Goal: Task Accomplishment & Management: Use online tool/utility

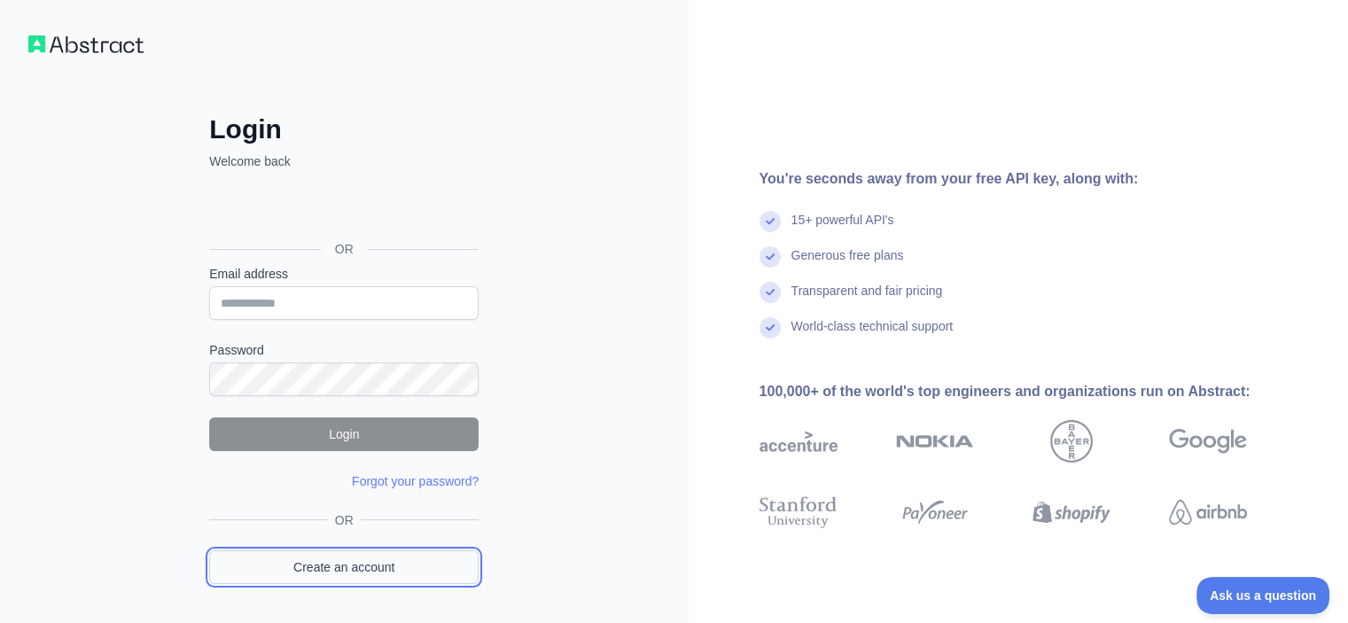
click at [353, 561] on link "Create an account" at bounding box center [343, 567] width 269 height 34
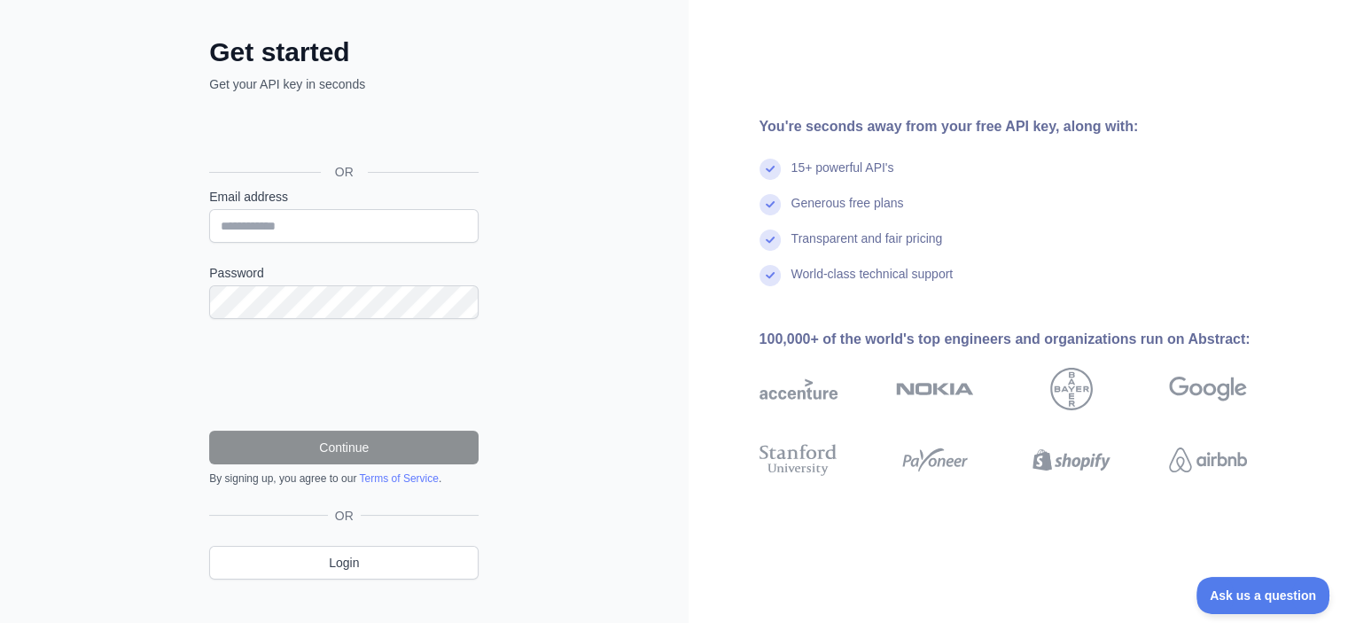
scroll to position [102, 0]
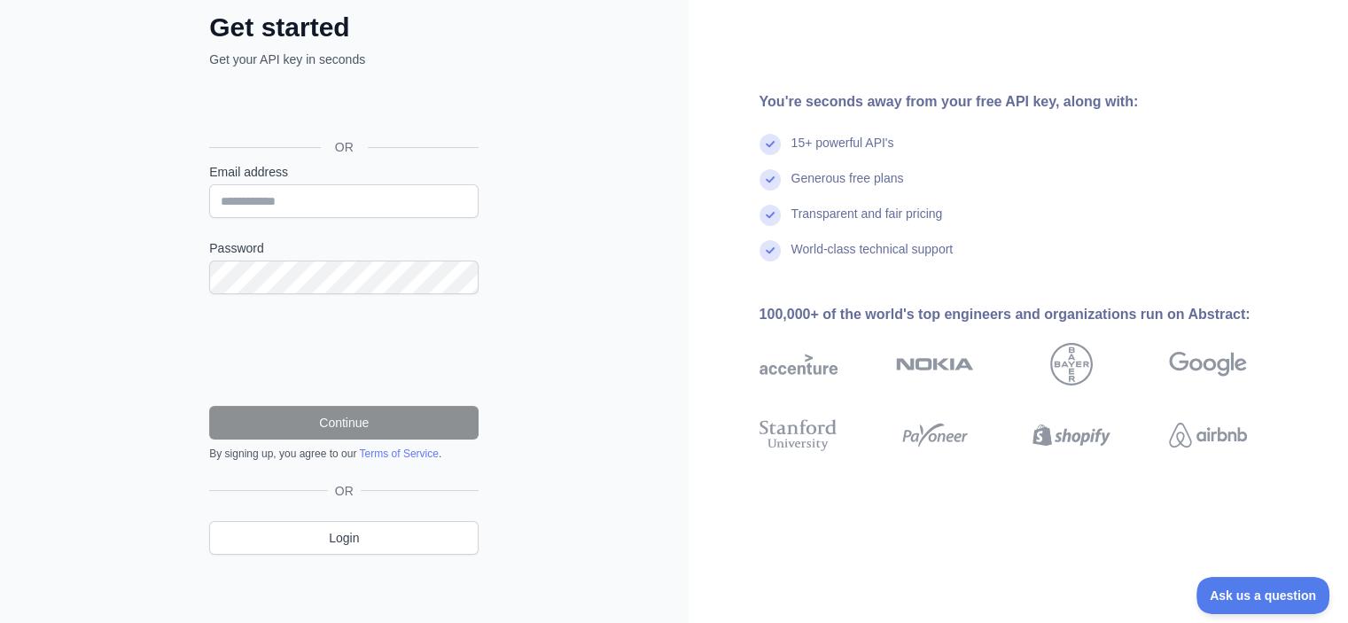
scroll to position [11, 0]
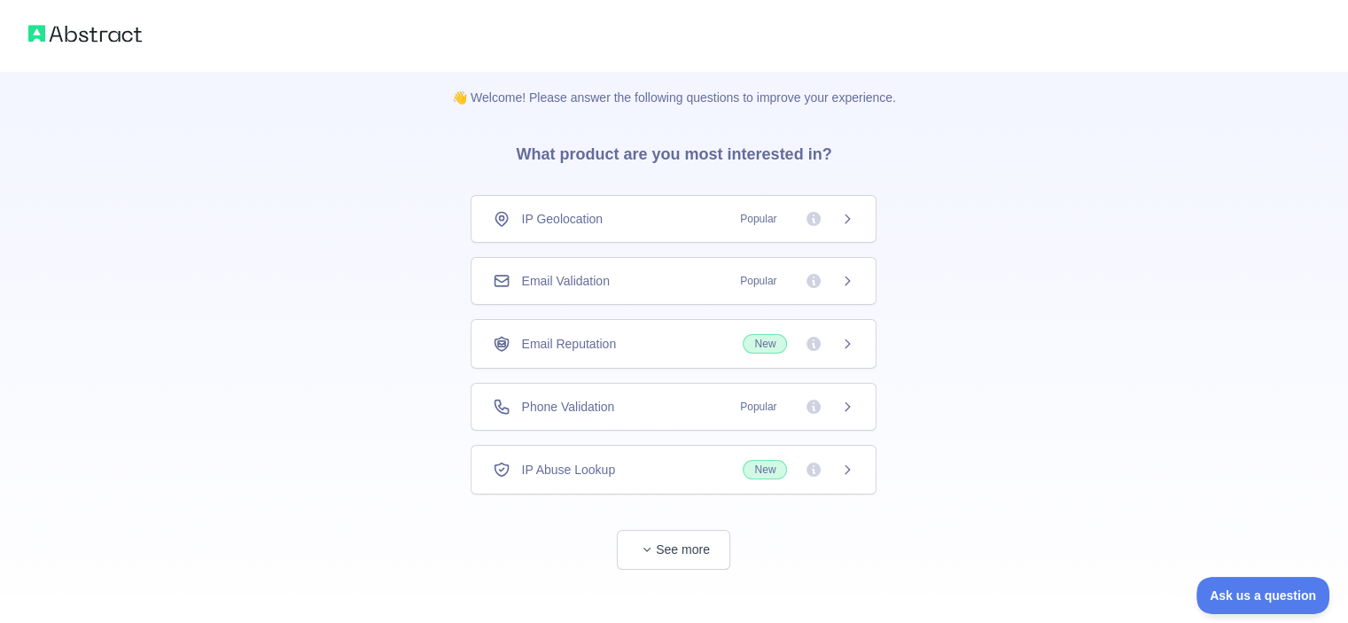
click at [582, 279] on span "Email Validation" at bounding box center [565, 281] width 88 height 18
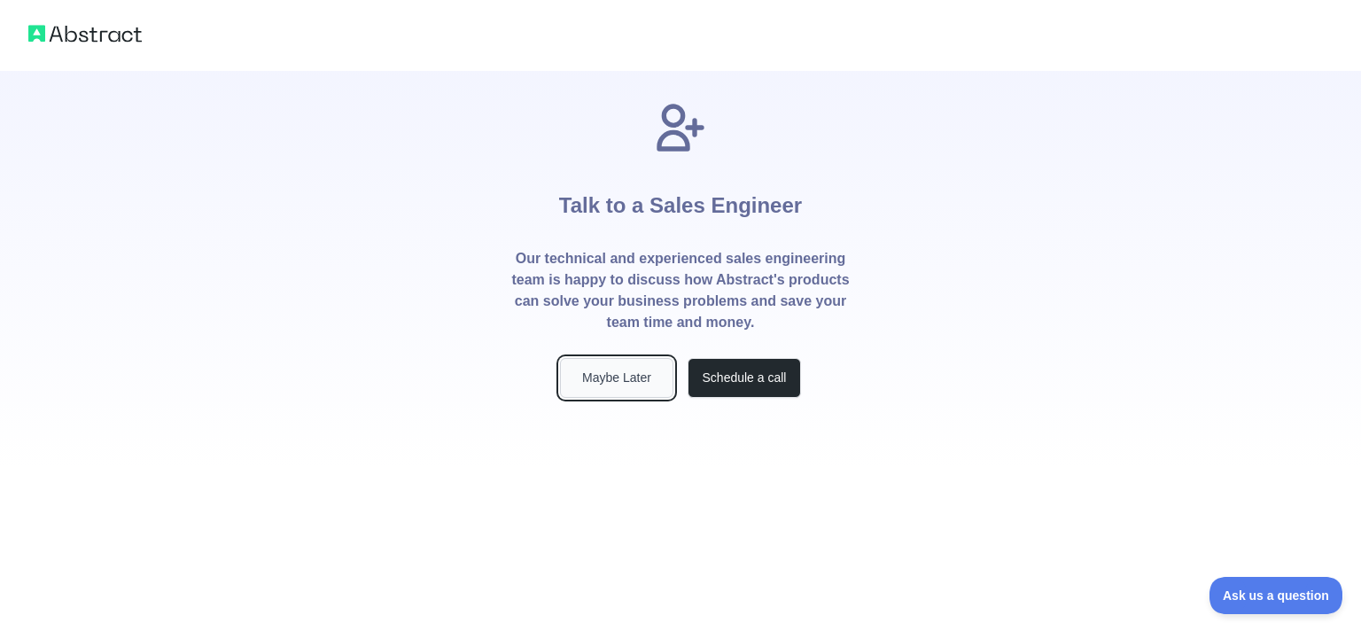
click at [632, 377] on button "Maybe Later" at bounding box center [616, 378] width 113 height 40
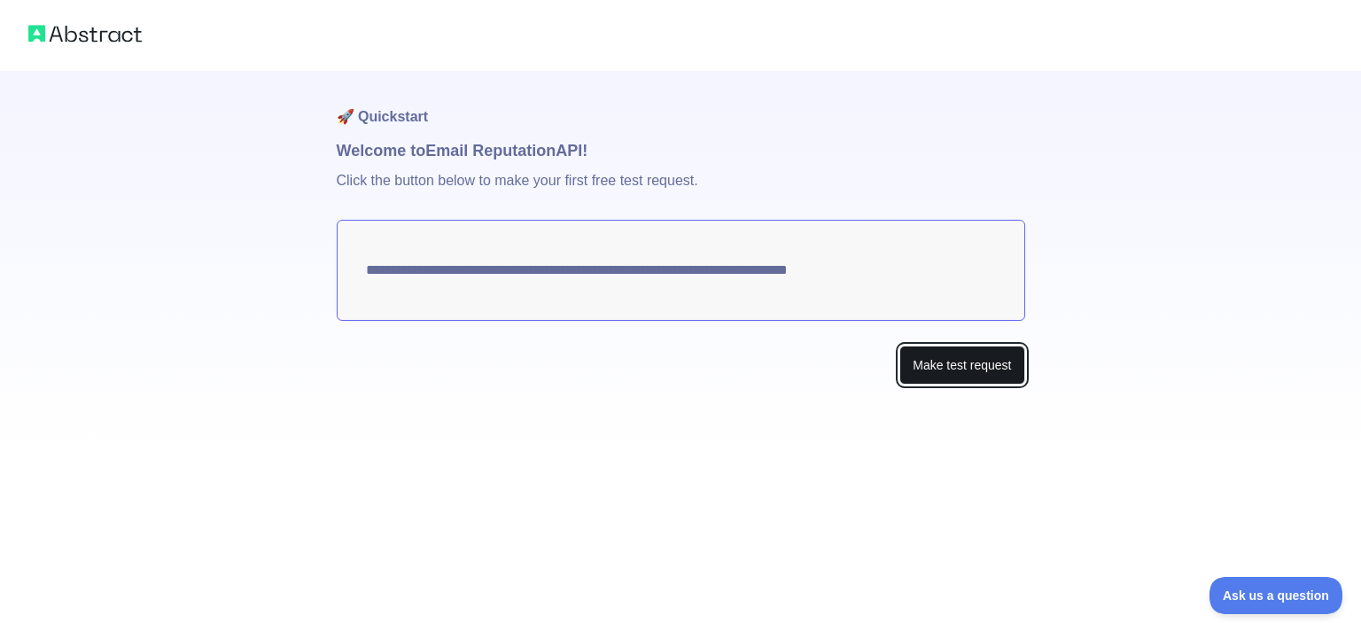
click at [935, 367] on button "Make test request" at bounding box center [962, 366] width 125 height 40
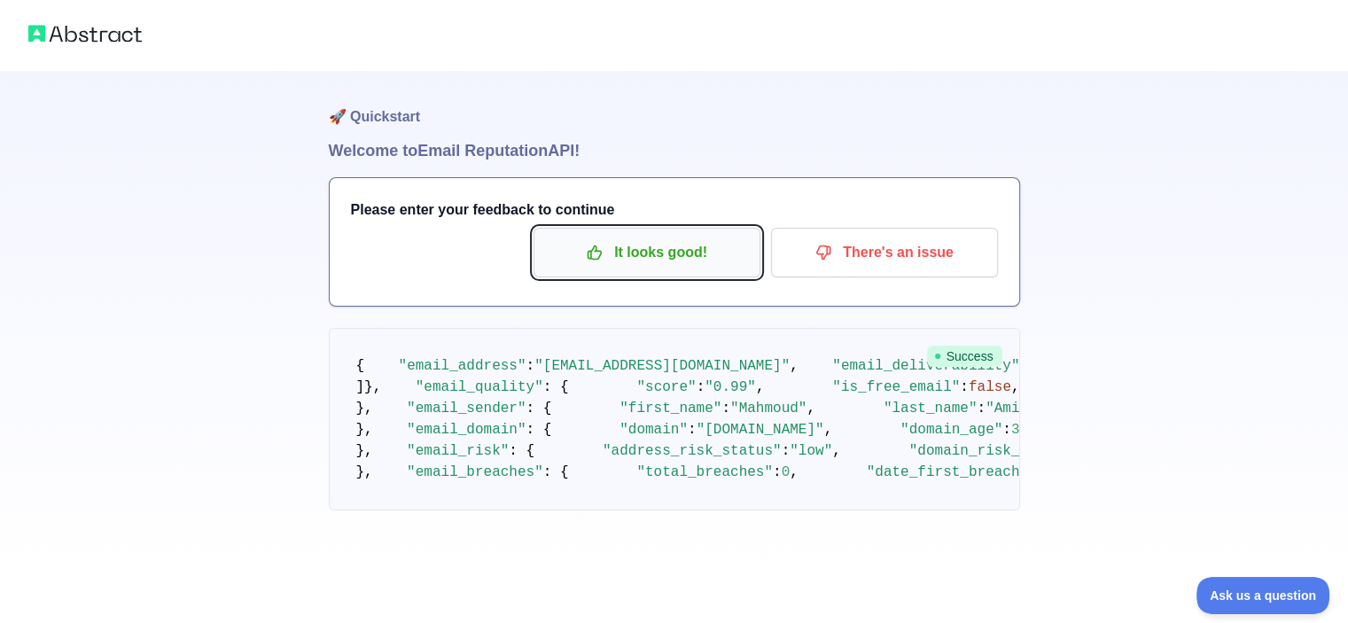
click at [632, 261] on p "It looks good!" at bounding box center [647, 253] width 200 height 30
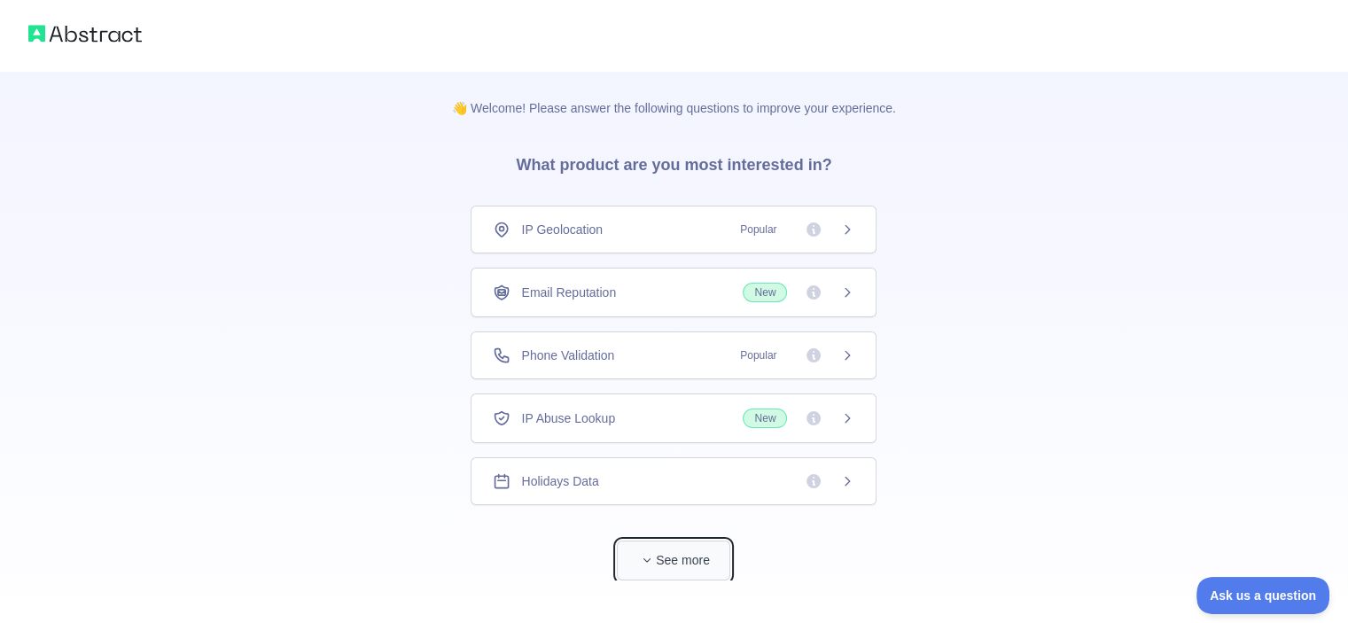
click at [669, 563] on button "See more" at bounding box center [673, 561] width 113 height 40
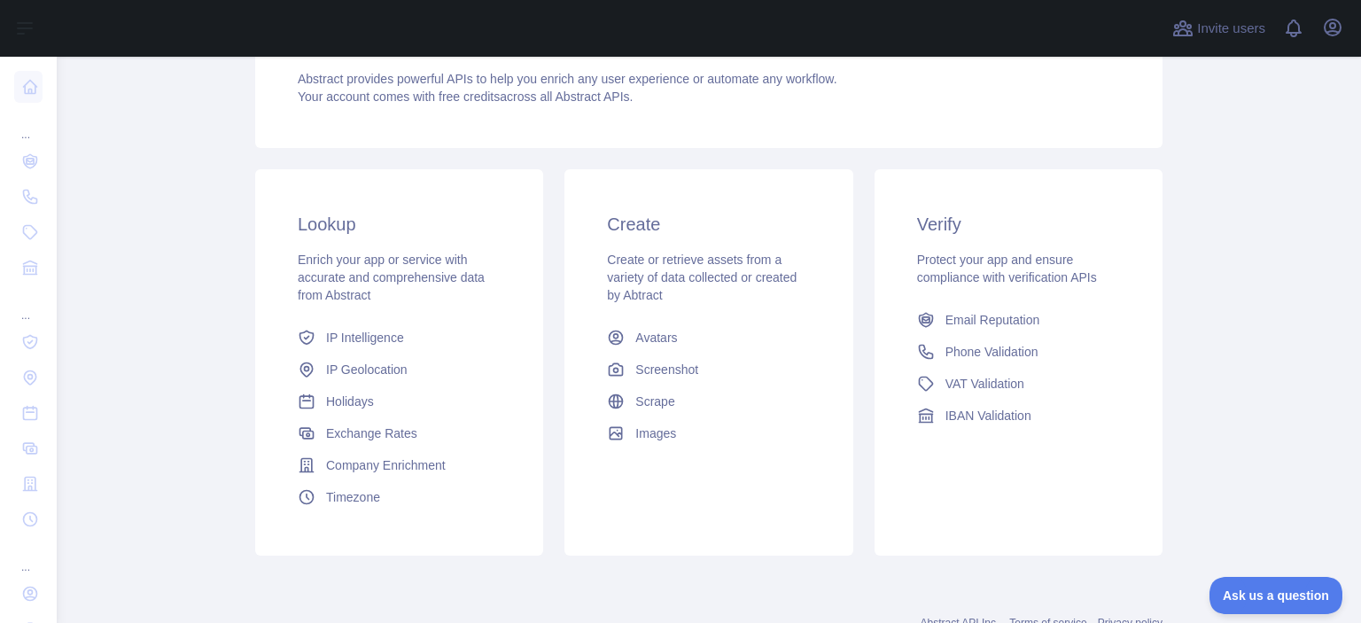
scroll to position [259, 0]
